Goal: Transaction & Acquisition: Book appointment/travel/reservation

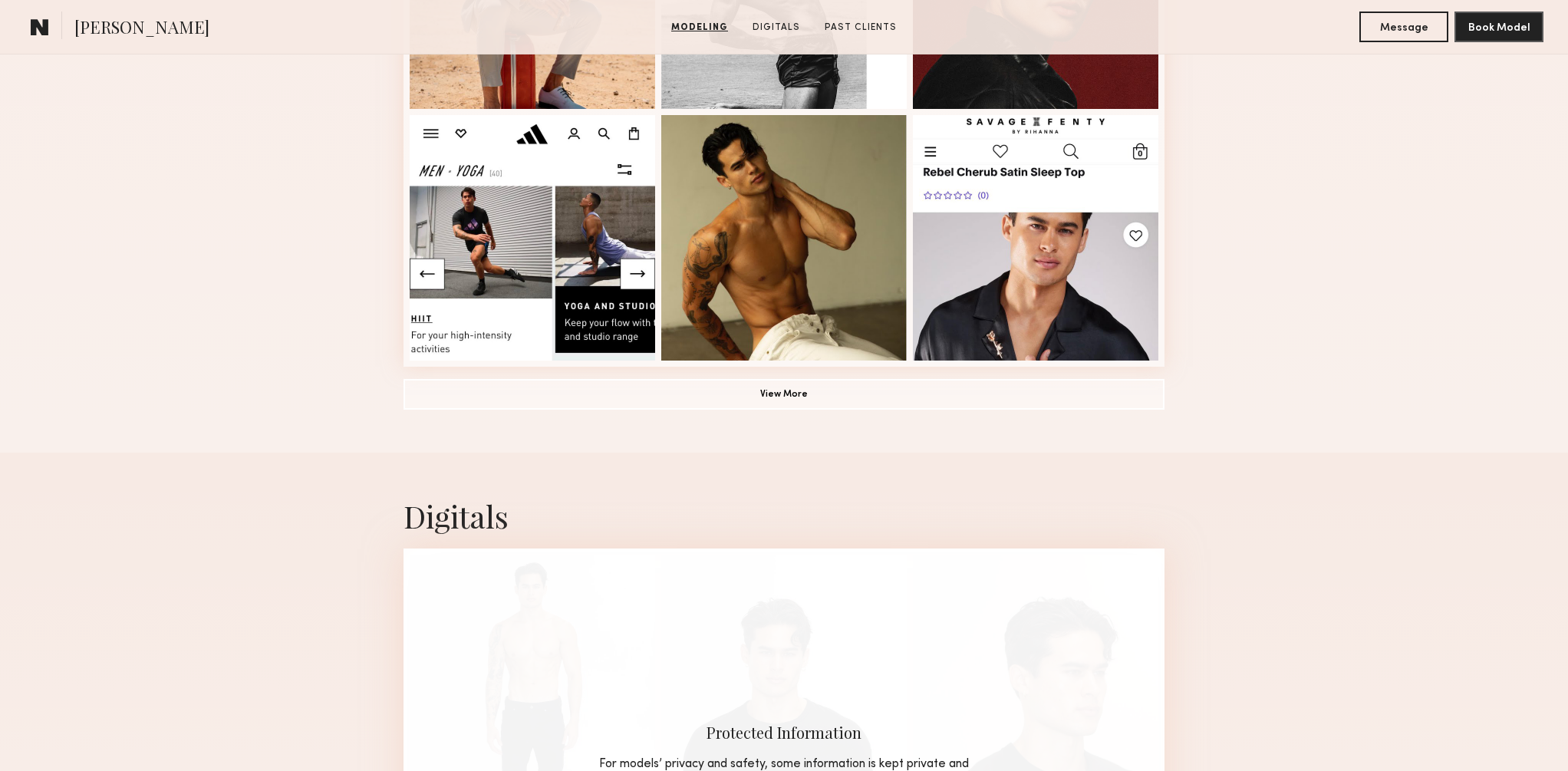
scroll to position [1099, 0]
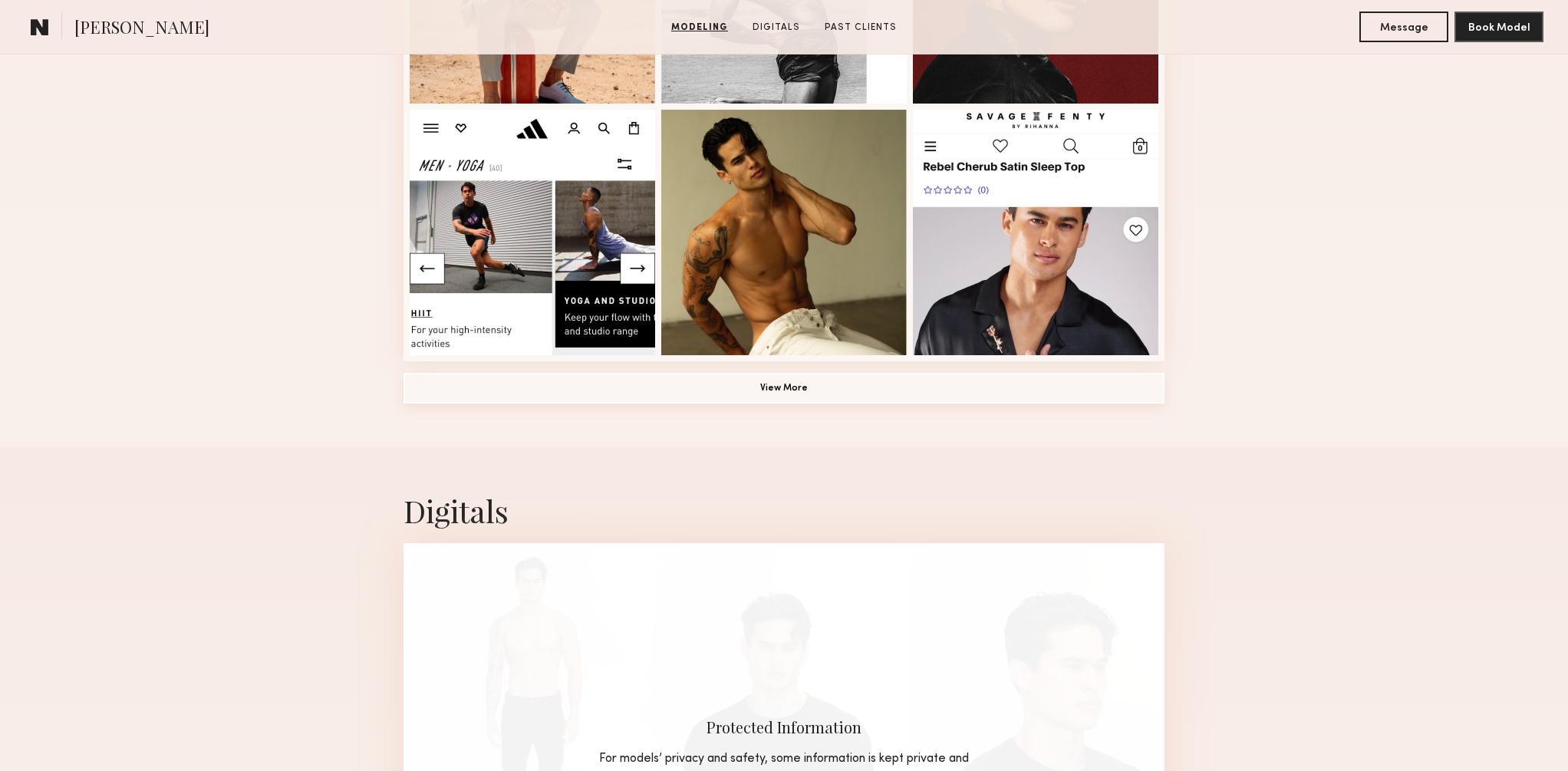
click at [786, 386] on button "View More" at bounding box center [784, 388] width 761 height 31
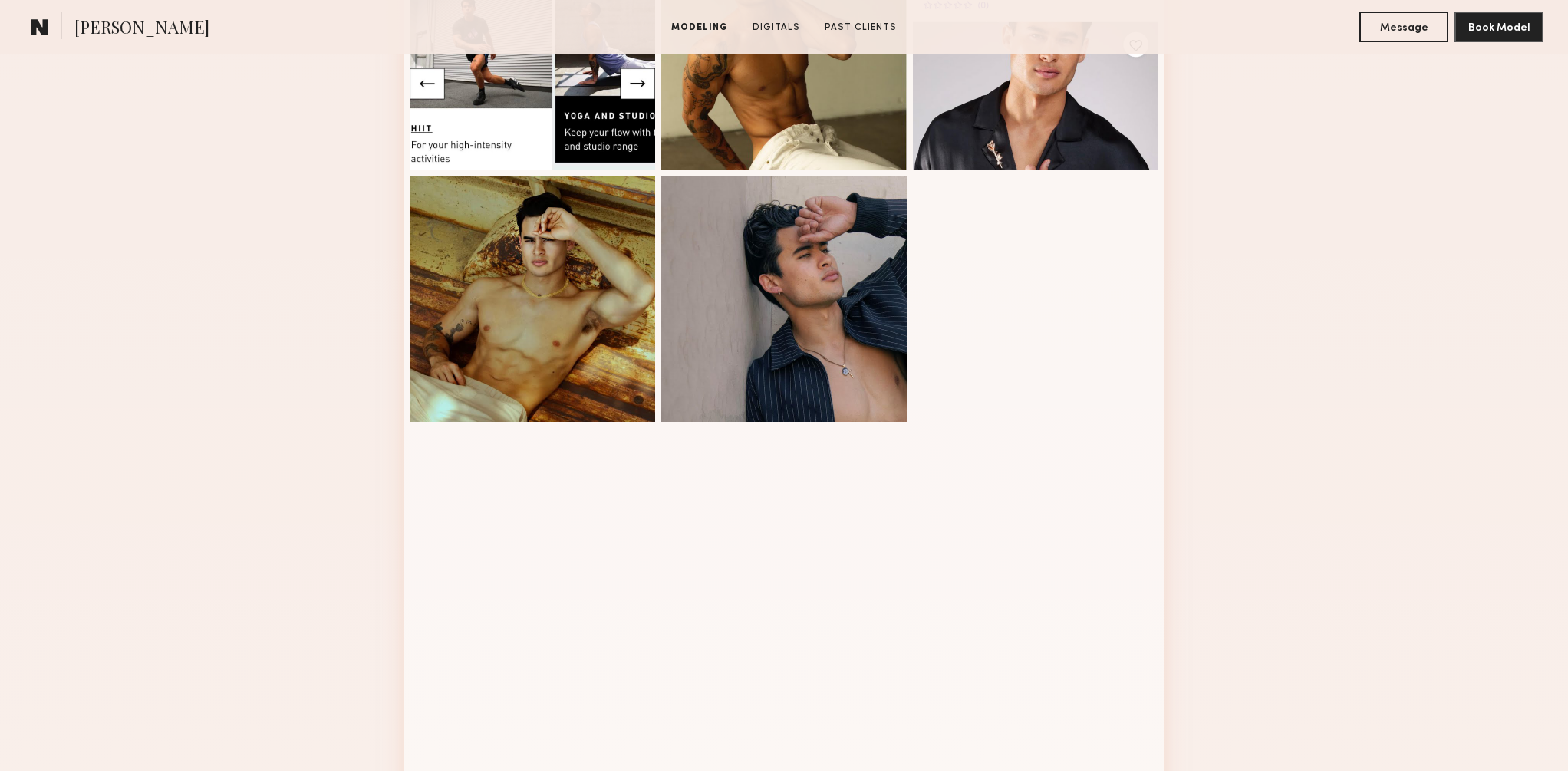
scroll to position [1287, 0]
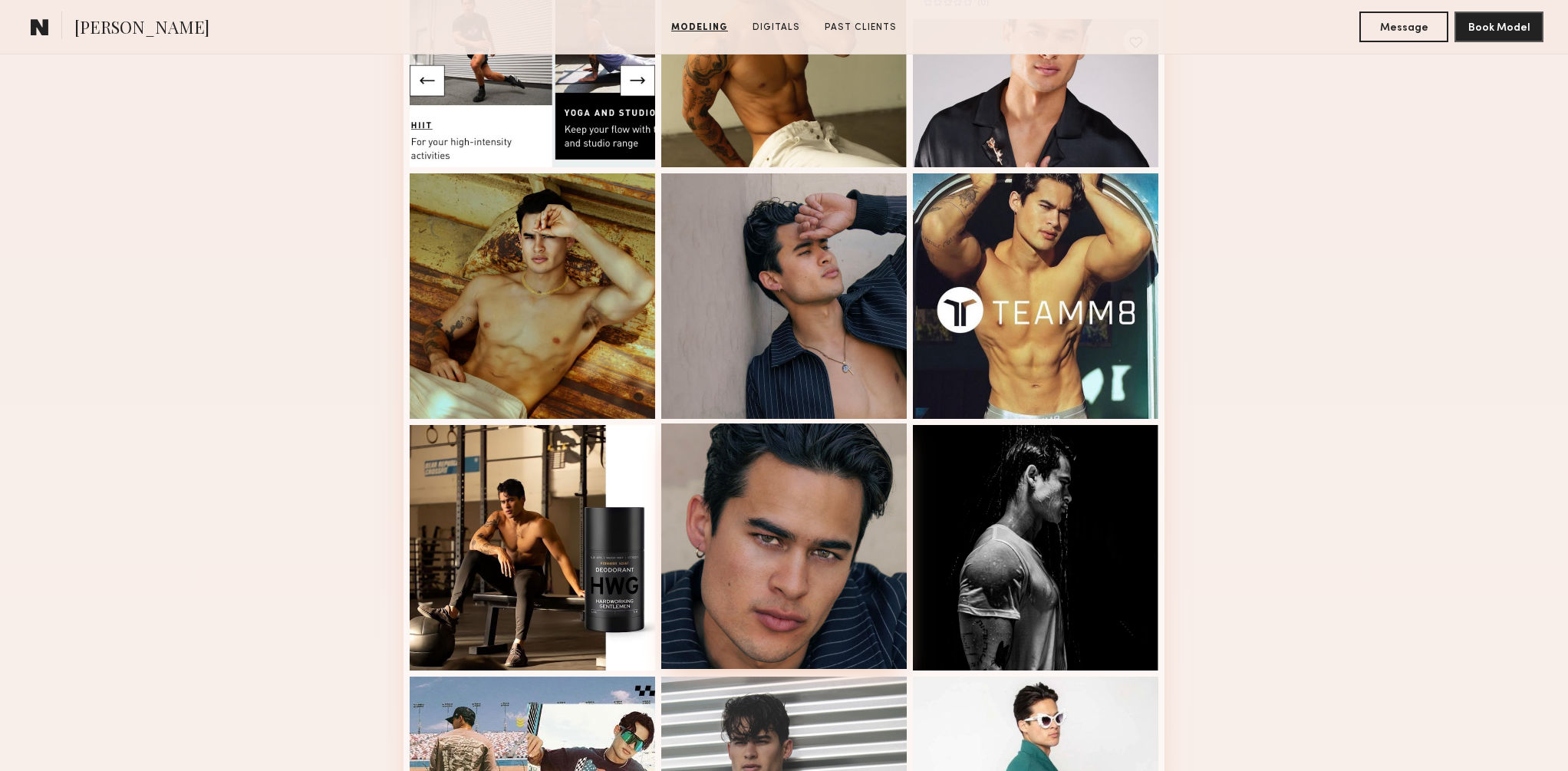
click at [832, 533] on div at bounding box center [784, 547] width 246 height 246
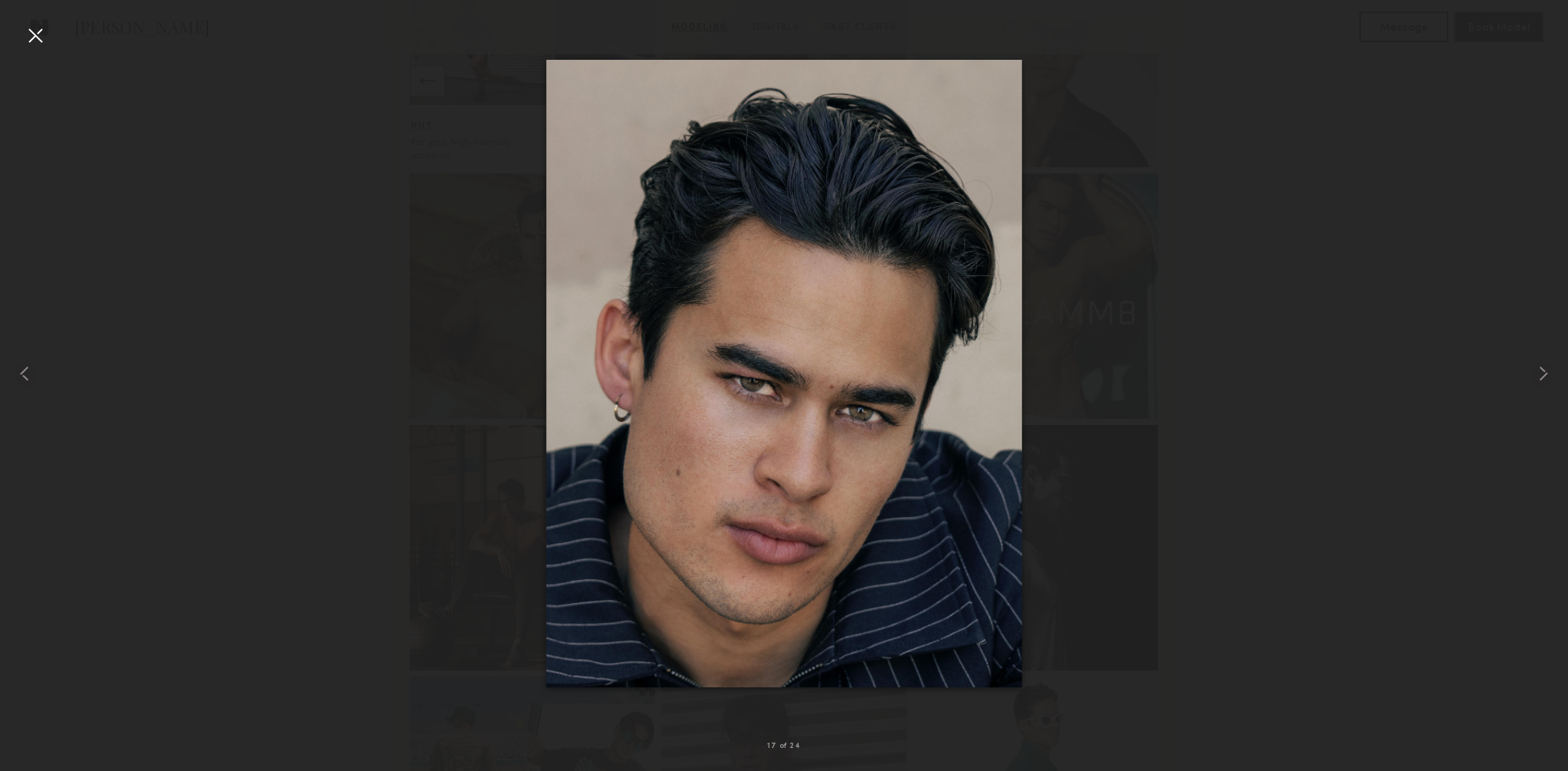
click at [41, 38] on div at bounding box center [35, 35] width 24 height 24
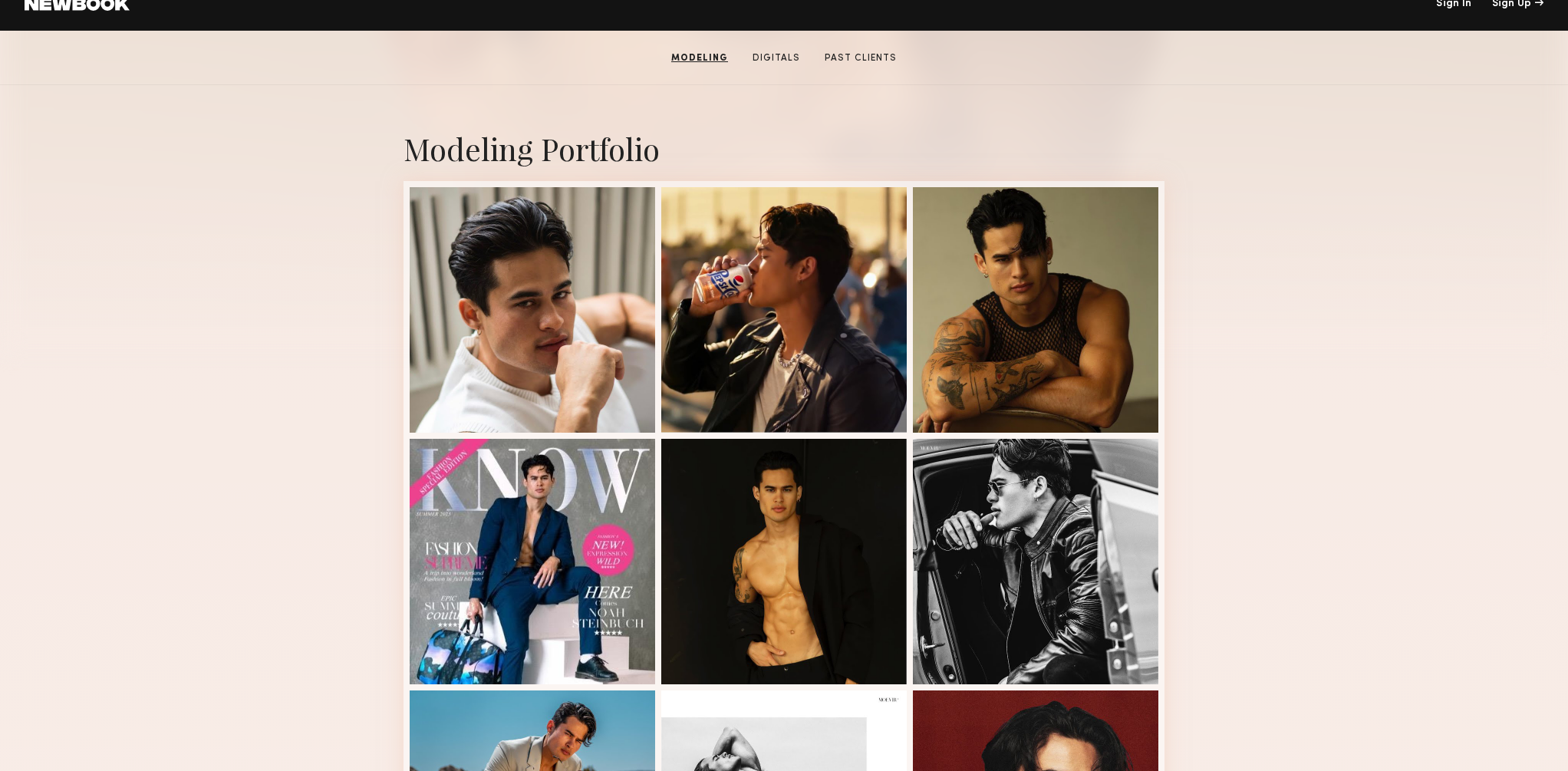
scroll to position [268, 0]
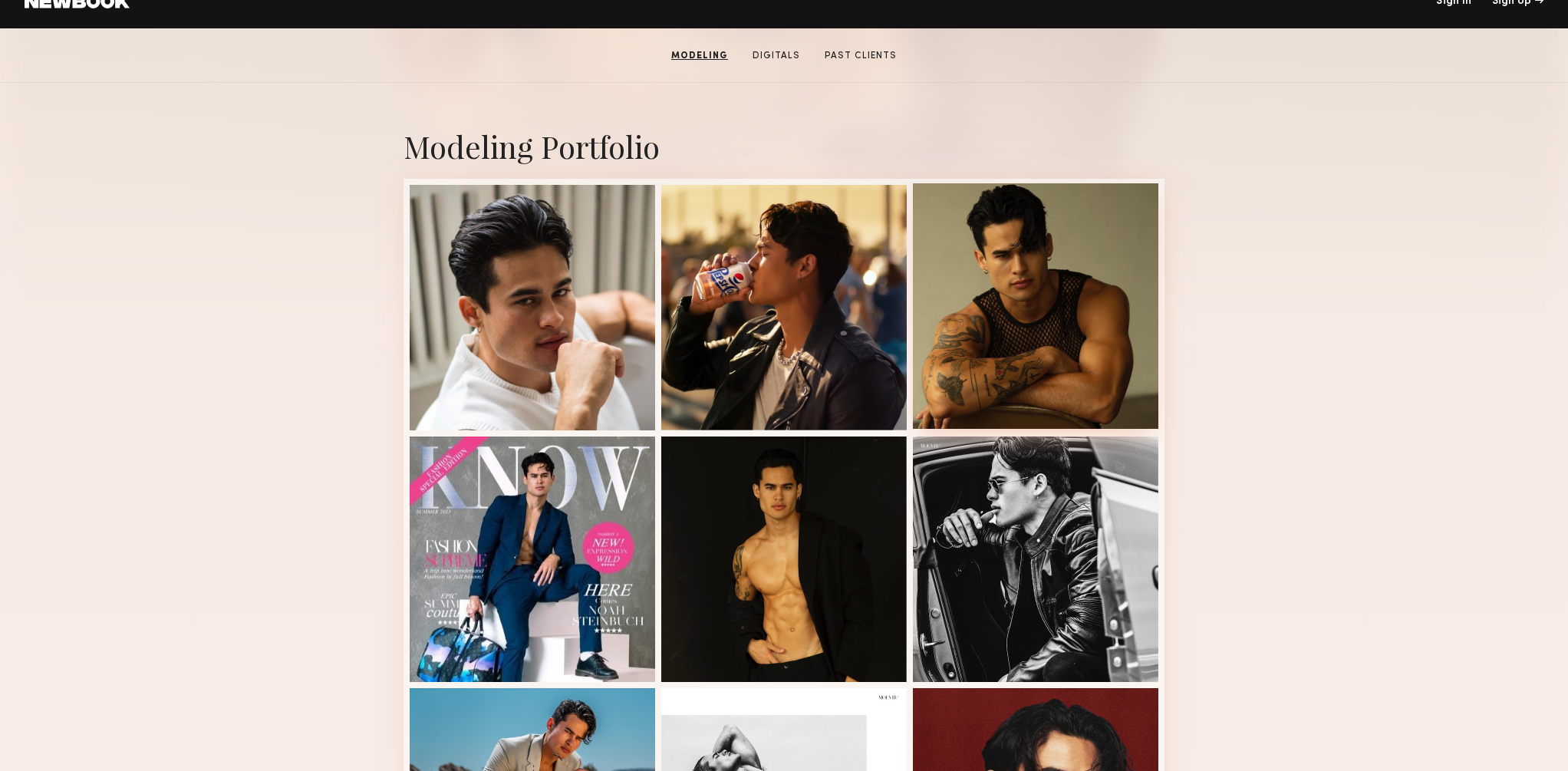
click at [1018, 334] on div at bounding box center [1036, 306] width 246 height 246
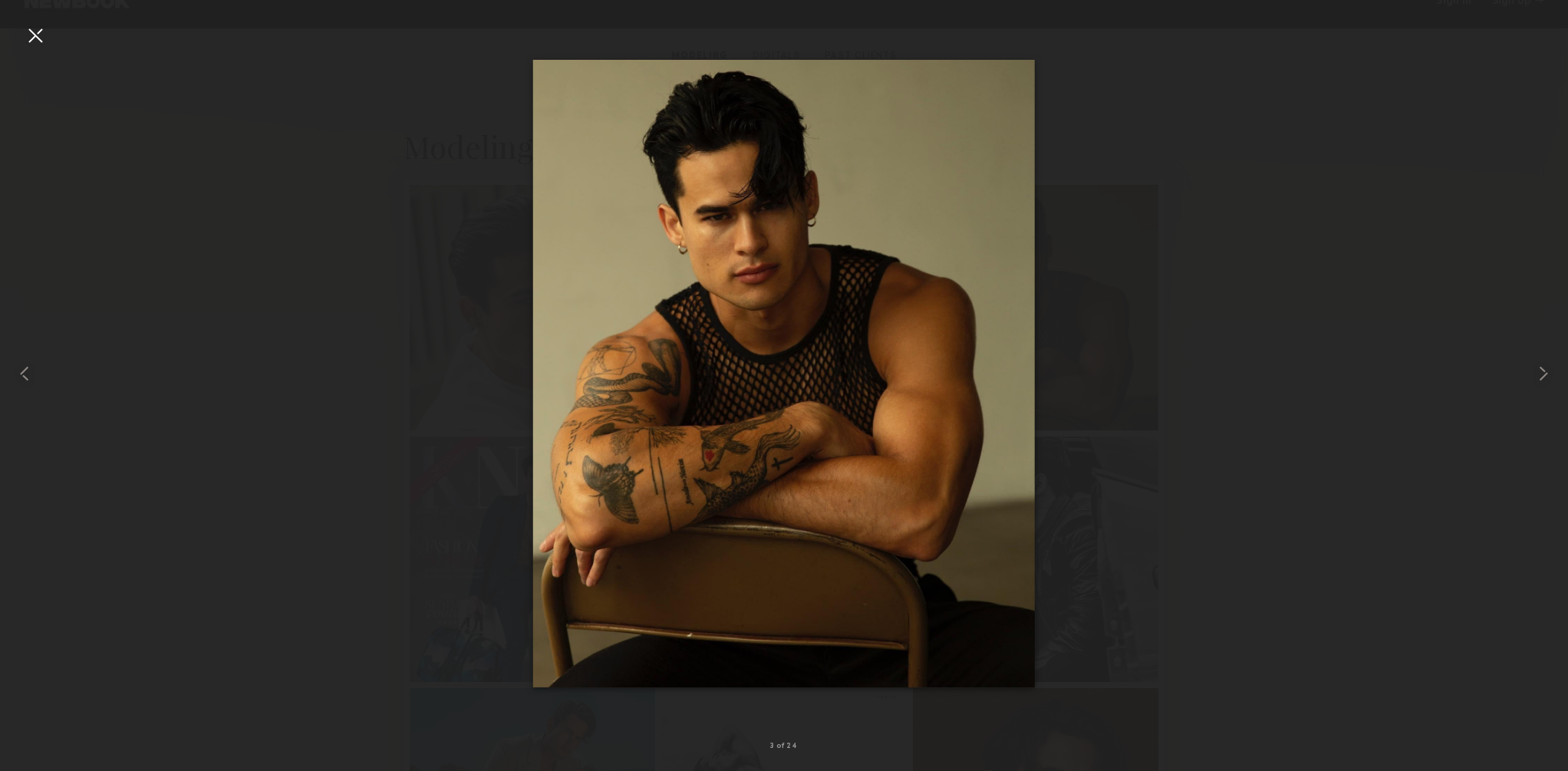
click at [45, 36] on div at bounding box center [35, 35] width 24 height 24
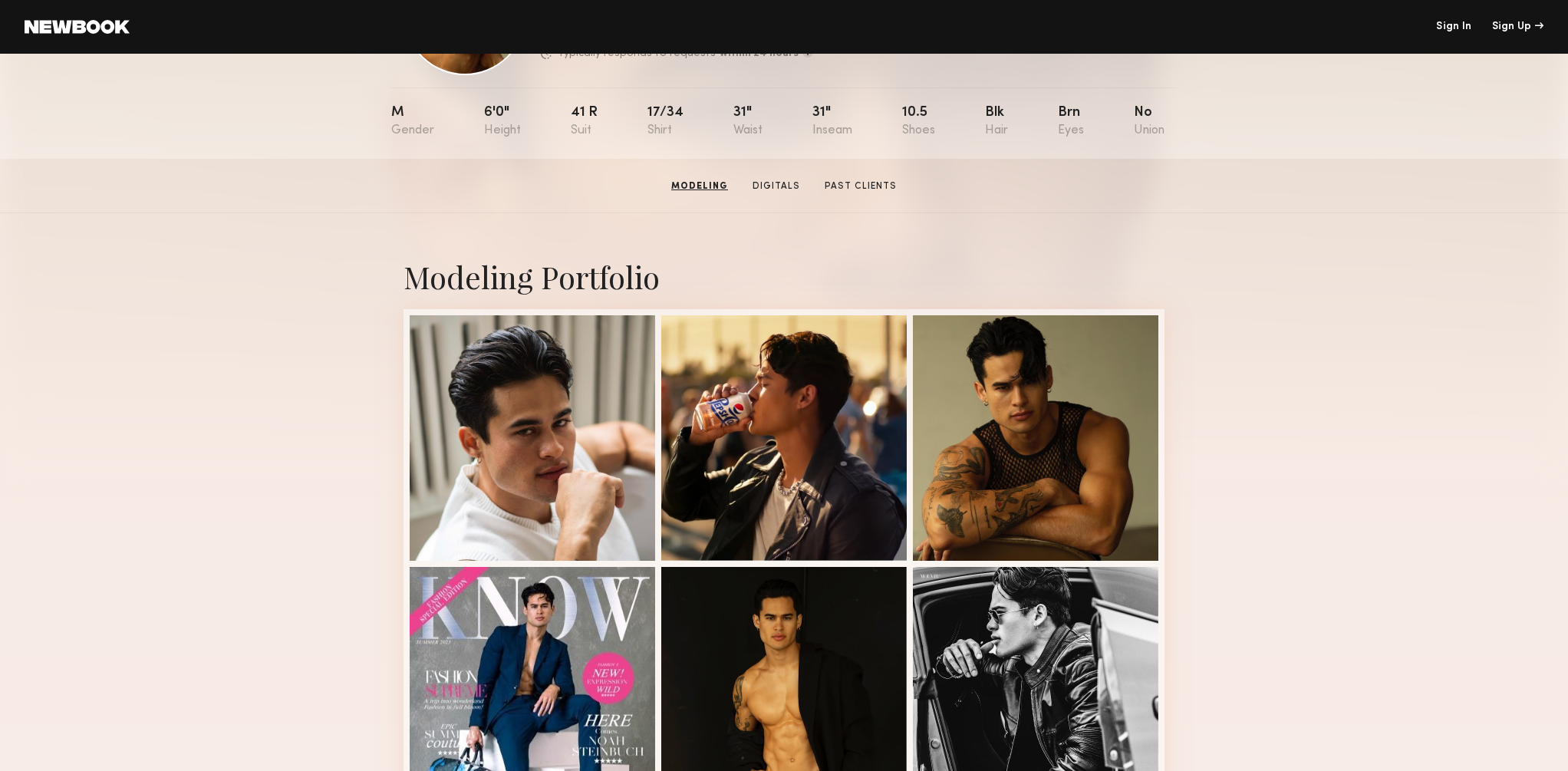
scroll to position [119, 0]
